Goal: Information Seeking & Learning: Learn about a topic

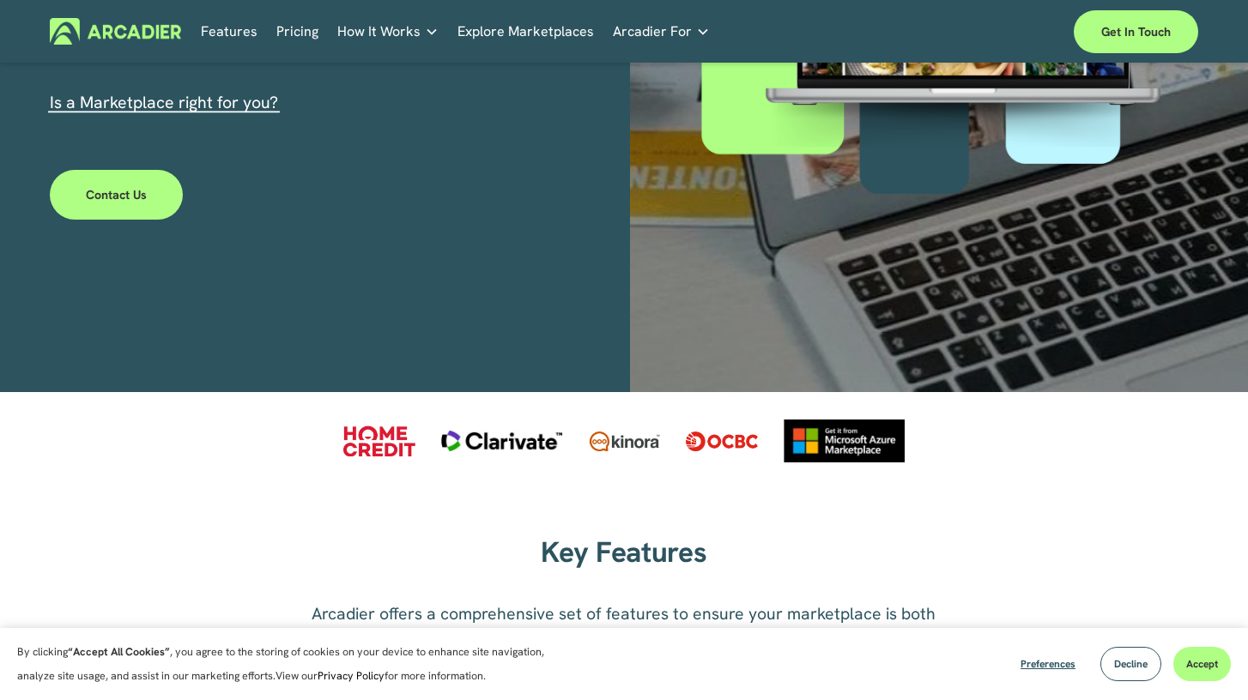
scroll to position [503, 0]
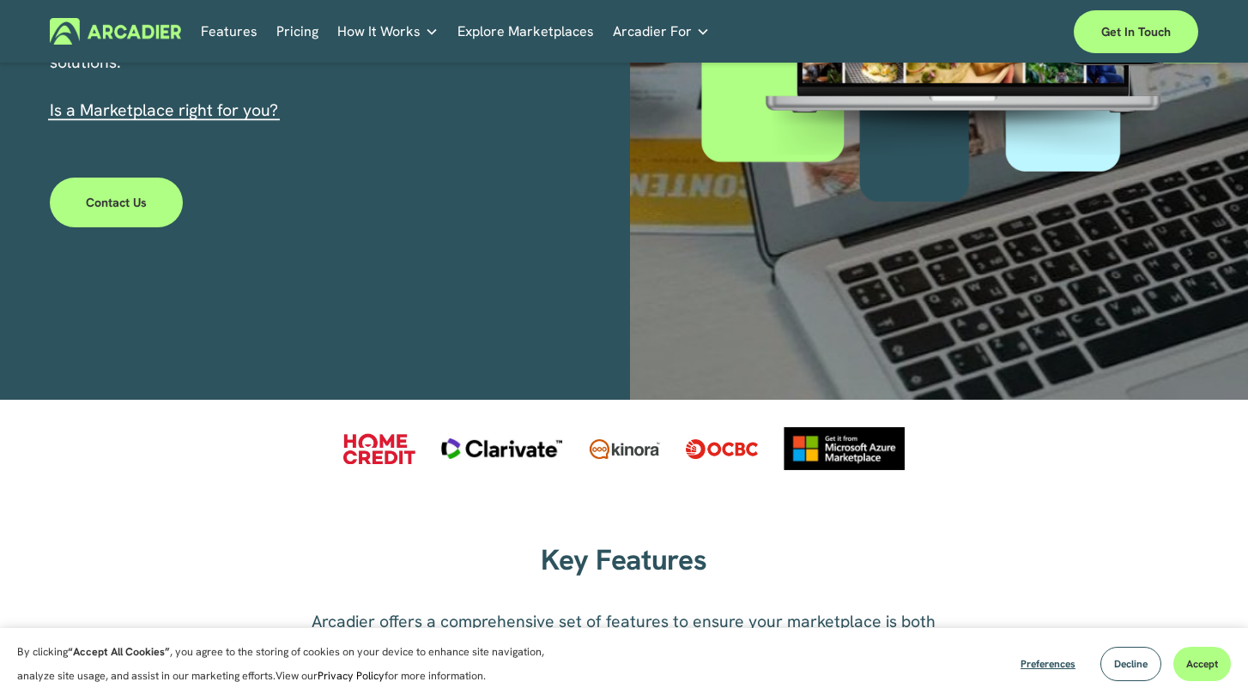
click at [280, 38] on link "Pricing" at bounding box center [297, 31] width 42 height 27
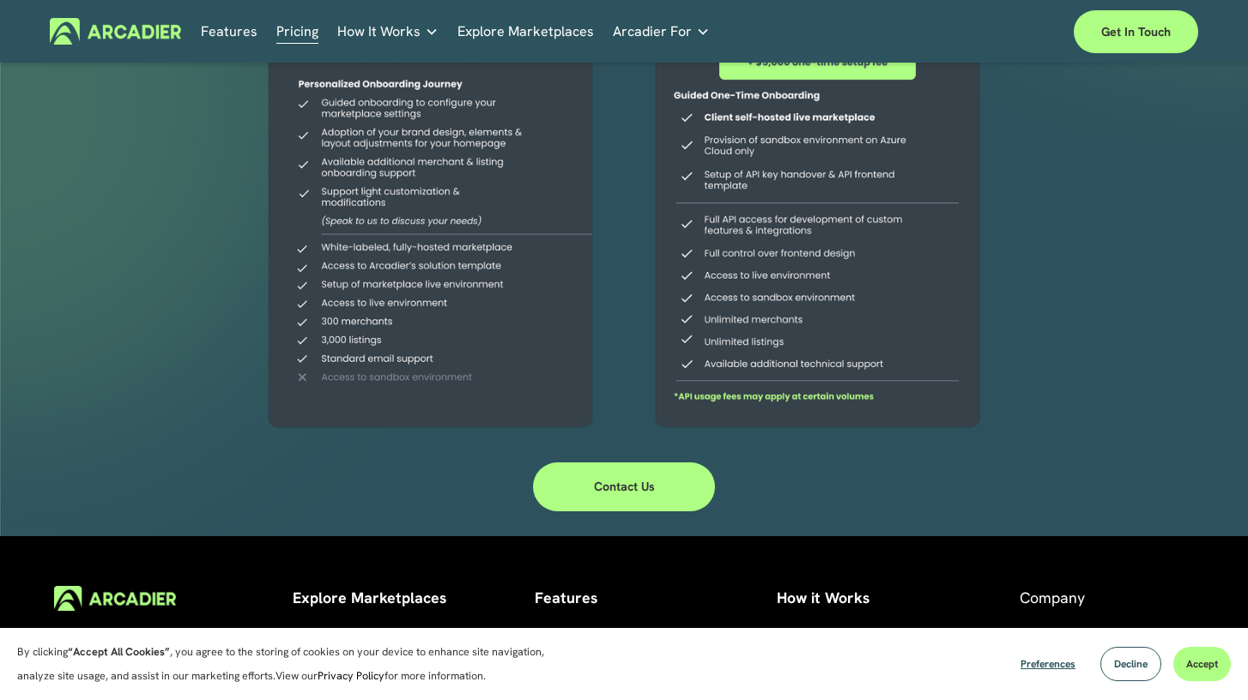
scroll to position [367, 0]
